Goal: Task Accomplishment & Management: Use online tool/utility

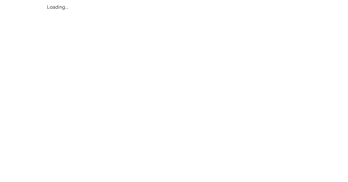
click at [24, 12] on main "Loading…" at bounding box center [174, 7] width 348 height 14
